Goal: Obtain resource: Obtain resource

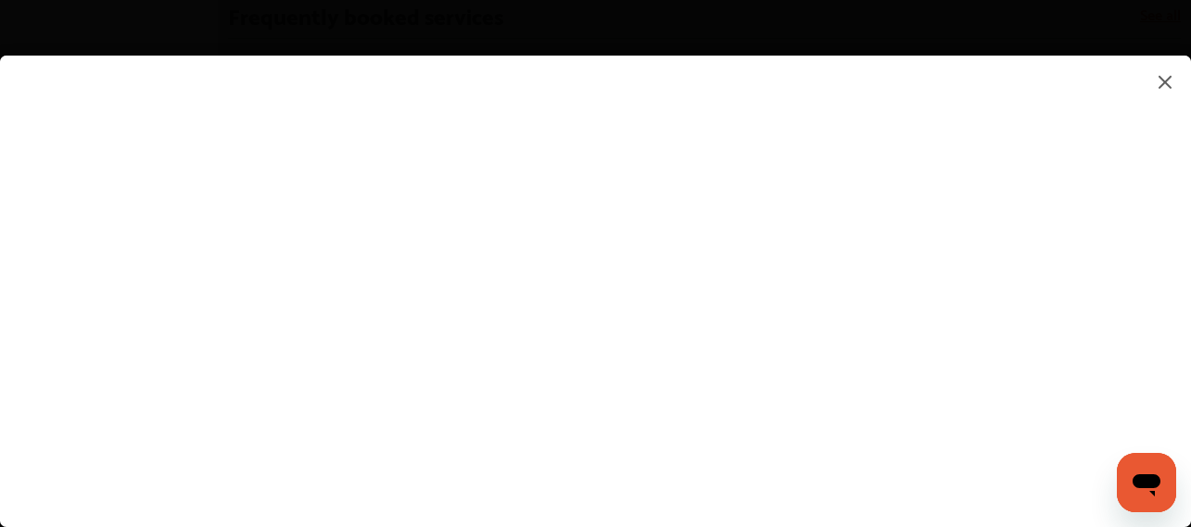
scroll to position [1019, 0]
click at [740, 284] on flutter-view at bounding box center [595, 273] width 1191 height 435
click at [1057, 246] on flutter-view at bounding box center [595, 273] width 1191 height 435
click at [1053, 183] on flutter-view at bounding box center [595, 273] width 1191 height 435
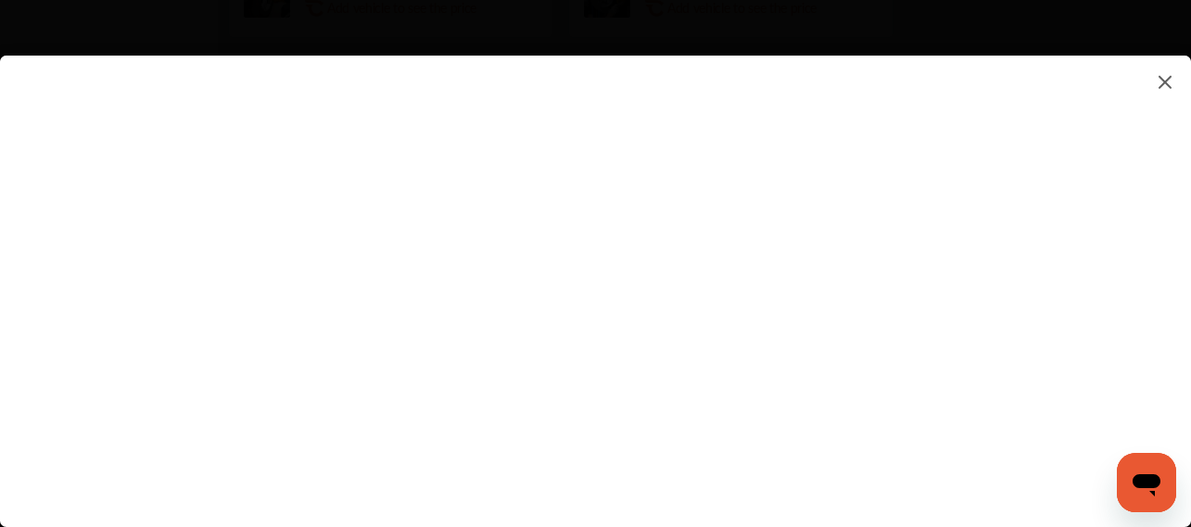
scroll to position [1390, 0]
click at [1051, 200] on flutter-view at bounding box center [595, 273] width 1191 height 435
click at [801, 162] on flutter-view at bounding box center [595, 273] width 1191 height 435
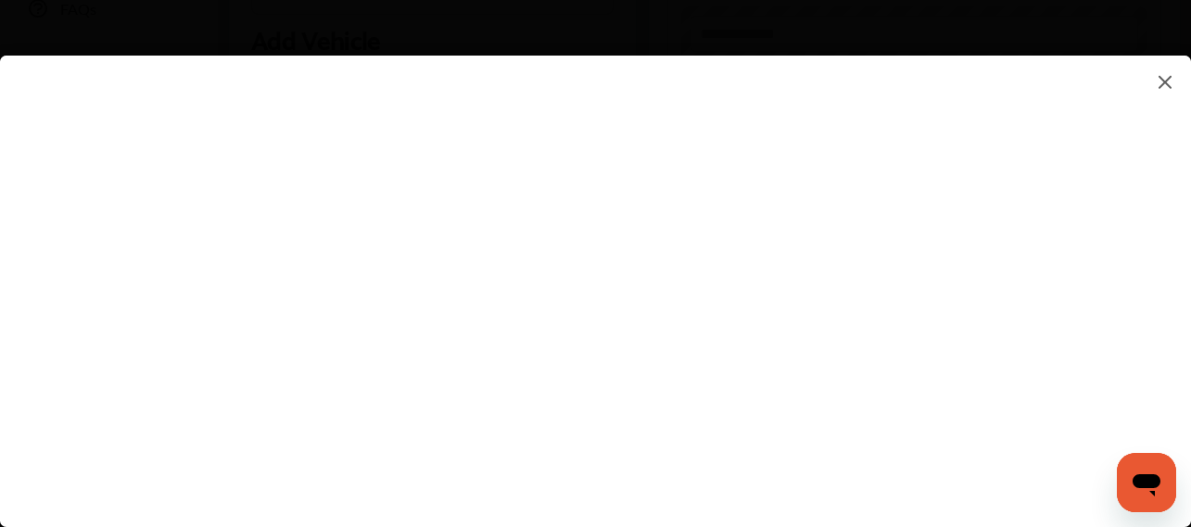
click at [546, 359] on flutter-view at bounding box center [595, 273] width 1191 height 435
